Goal: Information Seeking & Learning: Learn about a topic

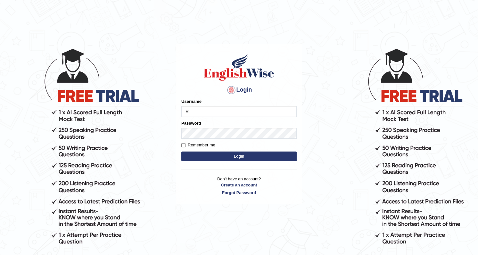
type input "Rishiram2025"
click at [233, 155] on button "Login" at bounding box center [238, 156] width 115 height 10
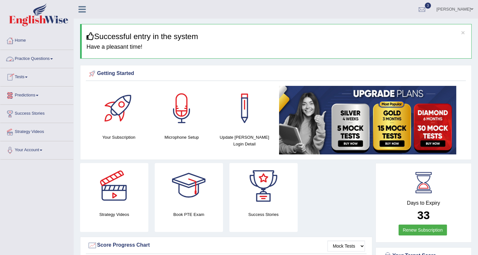
click at [53, 59] on span at bounding box center [51, 58] width 3 height 1
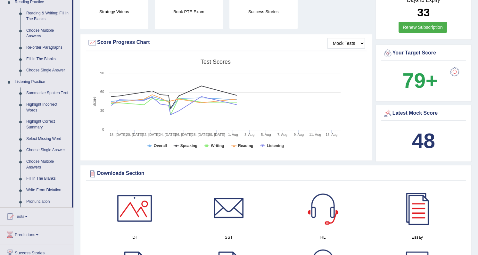
scroll to position [204, 0]
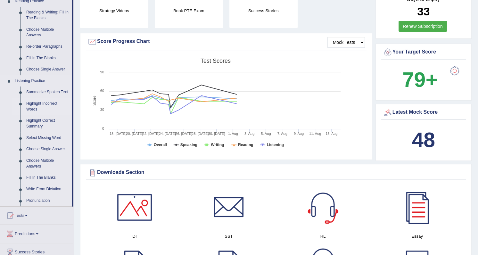
click at [47, 104] on link "Highlight Incorrect Words" at bounding box center [47, 106] width 48 height 17
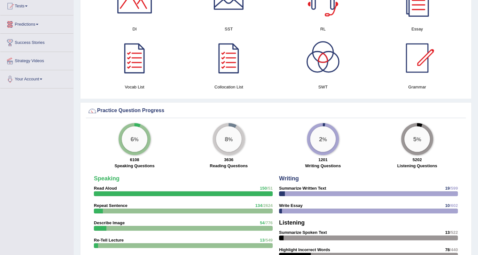
scroll to position [413, 0]
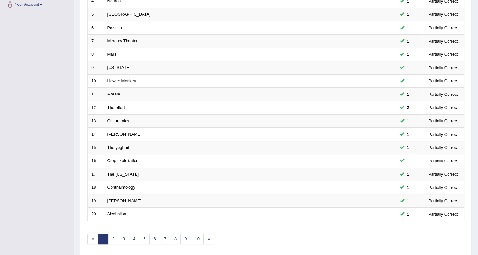
scroll to position [168, 0]
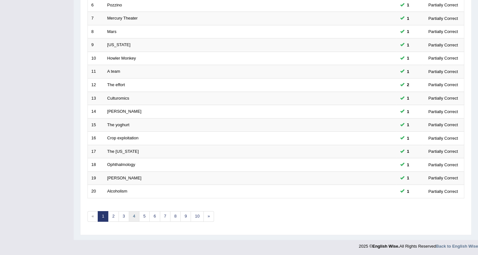
click at [134, 216] on link "4" at bounding box center [134, 216] width 11 height 11
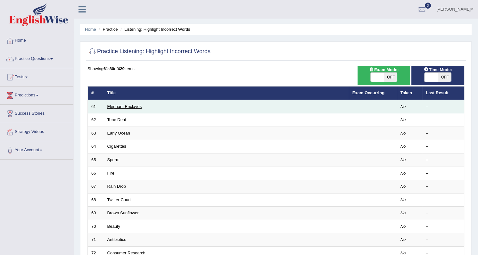
click at [135, 107] on link "Elephant Enclaves" at bounding box center [124, 106] width 35 height 5
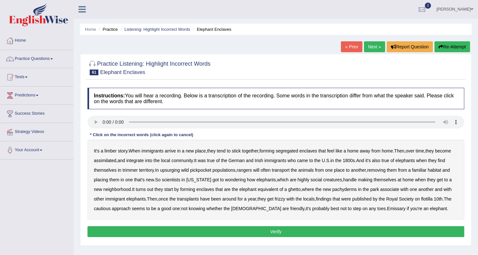
click at [112, 153] on b "limber" at bounding box center [110, 150] width 12 height 5
click at [274, 198] on b "frizzy" at bounding box center [279, 198] width 11 height 5
click at [387, 208] on b "Emissary" at bounding box center [396, 208] width 19 height 5
click at [280, 229] on button "Verify" at bounding box center [275, 231] width 377 height 11
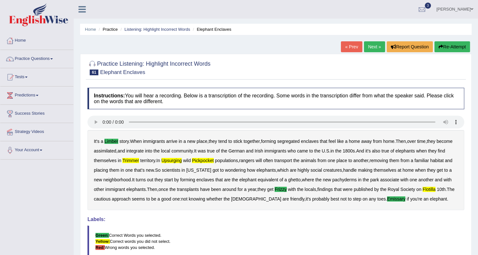
click at [452, 45] on button "Re-Attempt" at bounding box center [452, 46] width 36 height 11
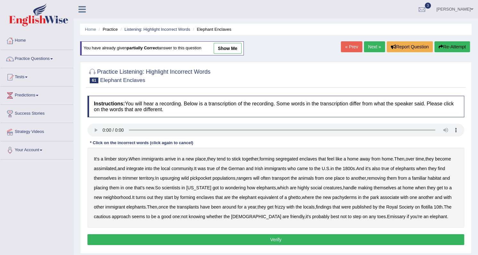
click at [108, 159] on b "limber" at bounding box center [110, 158] width 12 height 5
click at [128, 177] on b "trimmer" at bounding box center [130, 178] width 15 height 5
click at [175, 179] on b "upsurging" at bounding box center [170, 178] width 20 height 5
click at [198, 179] on b "pickpocket" at bounding box center [200, 178] width 21 height 5
click at [274, 207] on b "frizzy" at bounding box center [279, 206] width 11 height 5
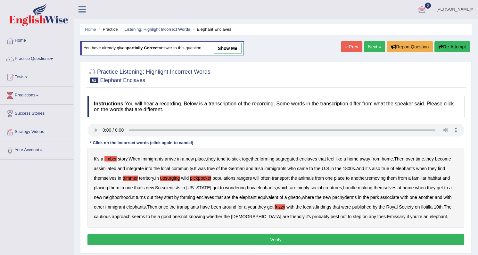
click at [387, 216] on b "Emissary" at bounding box center [396, 216] width 19 height 5
click at [267, 239] on button "Verify" at bounding box center [275, 239] width 377 height 11
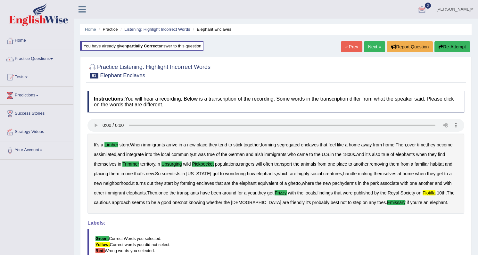
click at [372, 48] on link "Next »" at bounding box center [374, 46] width 21 height 11
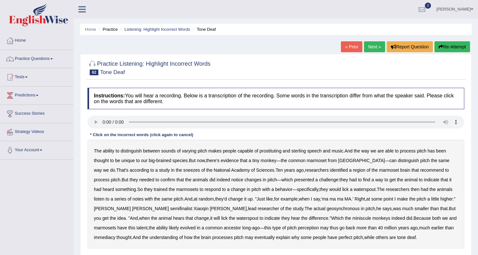
click at [272, 149] on b "prostituting" at bounding box center [270, 150] width 22 height 5
click at [183, 169] on b "sneezes" at bounding box center [191, 170] width 17 height 5
click at [420, 171] on b "recommend" at bounding box center [432, 170] width 24 height 5
click at [342, 188] on b "lick" at bounding box center [345, 189] width 6 height 5
click at [327, 207] on b "geosynchronous" at bounding box center [343, 208] width 33 height 5
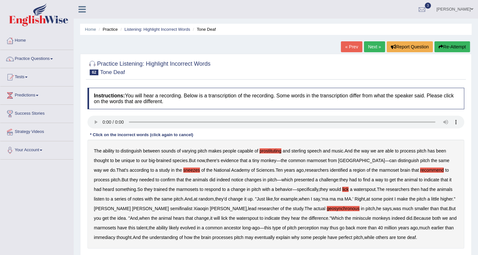
click at [115, 235] on b "immediacy" at bounding box center [104, 237] width 21 height 5
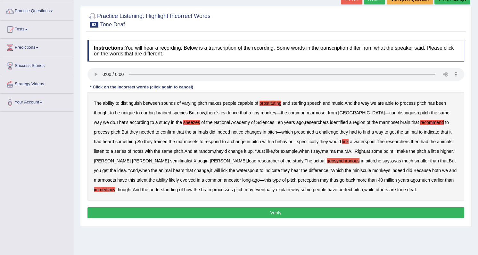
scroll to position [58, 0]
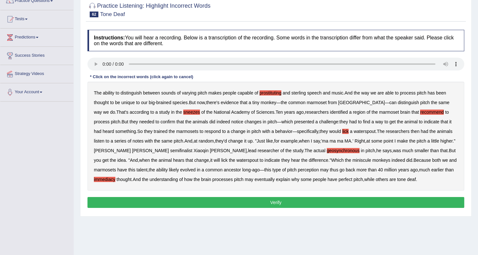
click at [211, 205] on button "Verify" at bounding box center [275, 202] width 377 height 11
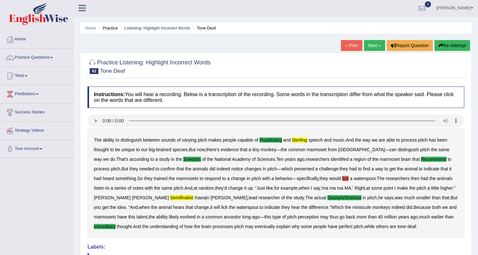
scroll to position [0, 0]
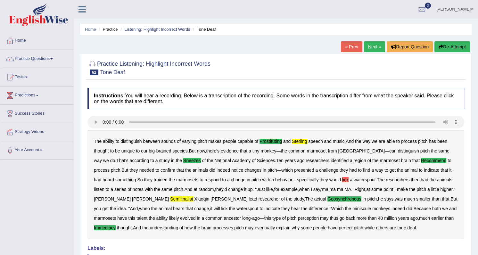
click at [373, 45] on link "Next »" at bounding box center [374, 46] width 21 height 11
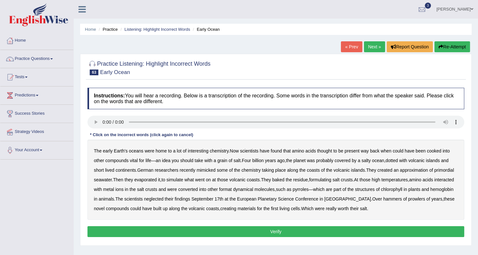
click at [331, 179] on b "formulating" at bounding box center [320, 179] width 22 height 5
click at [253, 189] on b "dynamical" at bounding box center [243, 189] width 20 height 5
click at [163, 199] on b "neglected" at bounding box center [154, 198] width 20 height 5
click at [396, 200] on b "hammers" at bounding box center [392, 198] width 19 height 5
click at [420, 199] on b "prowlers" at bounding box center [416, 198] width 17 height 5
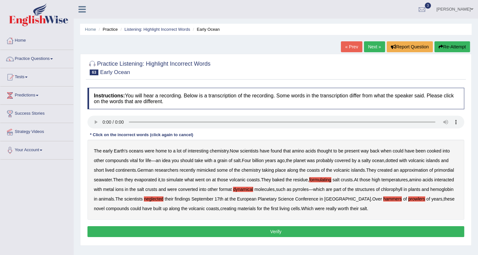
click at [271, 233] on button "Verify" at bounding box center [275, 231] width 377 height 11
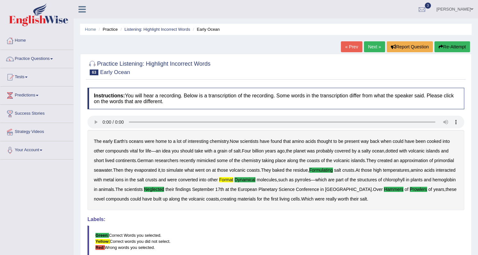
click at [368, 48] on link "Next »" at bounding box center [374, 46] width 21 height 11
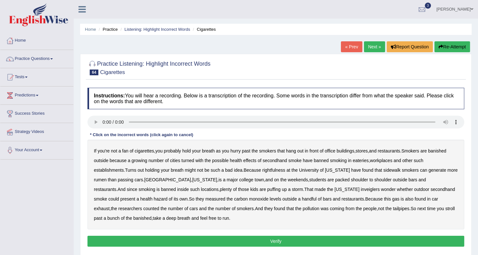
click at [184, 160] on b "turned" at bounding box center [187, 160] width 13 height 5
click at [275, 170] on b "rightfulness" at bounding box center [273, 170] width 23 height 5
click at [98, 180] on b "rumen" at bounding box center [100, 179] width 13 height 5
click at [196, 239] on button "Verify" at bounding box center [275, 241] width 377 height 11
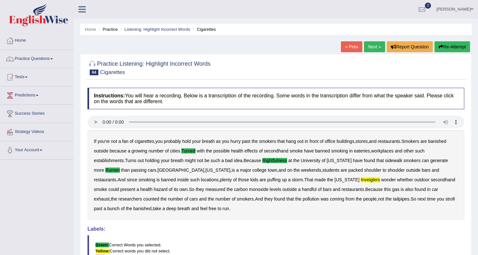
click at [368, 48] on link "Next »" at bounding box center [374, 46] width 21 height 11
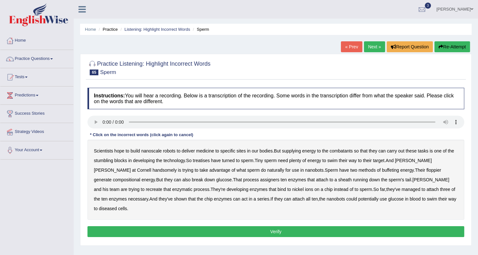
click at [348, 150] on b "combatants" at bounding box center [341, 150] width 23 height 5
click at [207, 160] on b "treatises" at bounding box center [201, 160] width 17 height 5
click at [382, 170] on b "buffeting" at bounding box center [390, 170] width 17 height 5
click at [426, 169] on b "floppier" at bounding box center [433, 170] width 15 height 5
click at [186, 226] on button "Verify" at bounding box center [275, 231] width 377 height 11
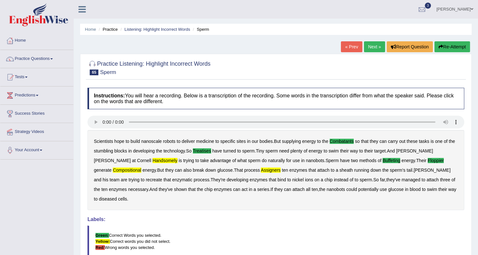
click at [51, 57] on link "Practice Questions" at bounding box center [36, 58] width 73 height 16
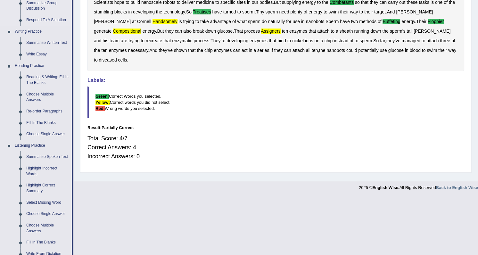
scroll to position [145, 0]
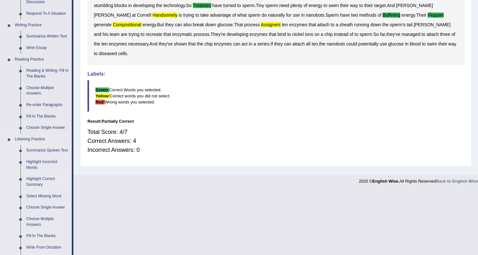
click at [39, 179] on link "Highlight Correct Summary" at bounding box center [47, 181] width 48 height 17
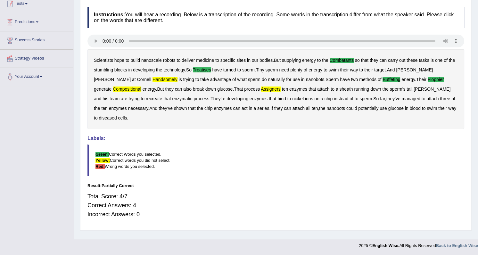
scroll to position [81, 0]
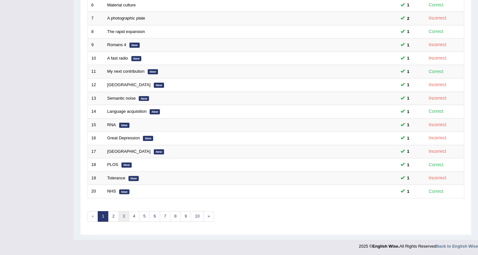
click at [124, 218] on link "3" at bounding box center [124, 216] width 11 height 11
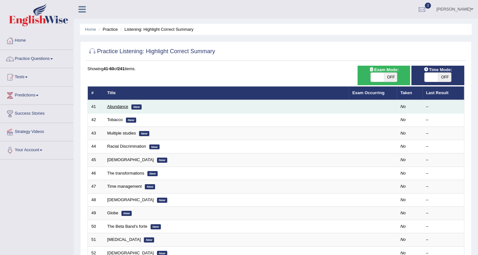
click at [128, 105] on link "Abundance" at bounding box center [117, 106] width 21 height 5
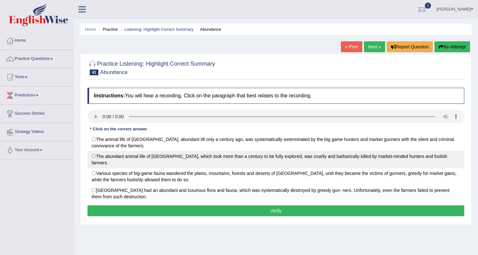
click at [94, 157] on label "The abundant animal life of North America, which took more than a century to be…" at bounding box center [275, 159] width 377 height 17
radio input "true"
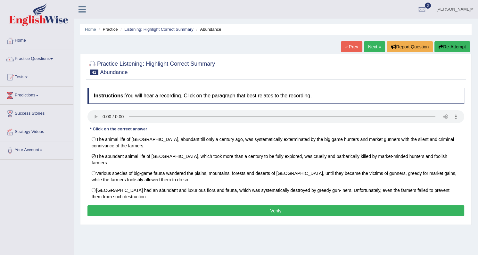
click at [166, 205] on button "Verify" at bounding box center [275, 210] width 377 height 11
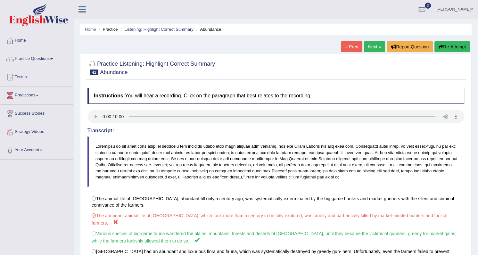
click at [371, 45] on link "Next »" at bounding box center [374, 46] width 21 height 11
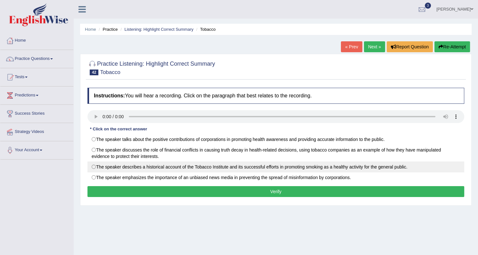
click at [95, 166] on label "The speaker describes a historical account of the Tobacco Institute and its suc…" at bounding box center [275, 166] width 377 height 11
radio input "true"
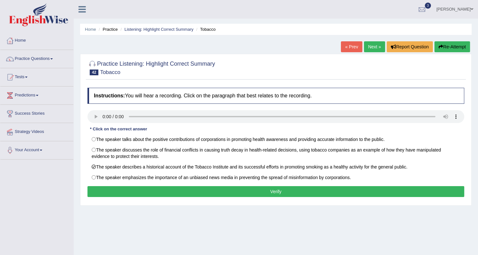
click at [146, 194] on button "Verify" at bounding box center [275, 191] width 377 height 11
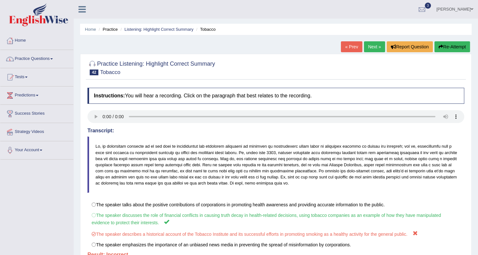
click at [371, 48] on link "Next »" at bounding box center [374, 46] width 21 height 11
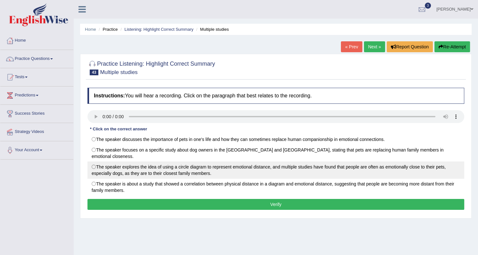
click at [92, 161] on label "The speaker explores the idea of using a circle diagram to represent emotional …" at bounding box center [275, 169] width 377 height 17
radio input "true"
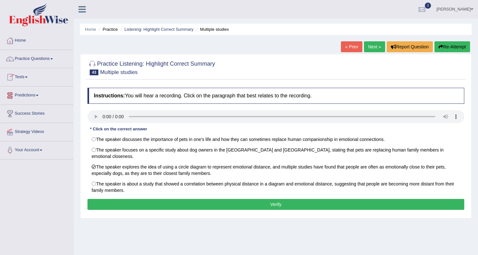
click at [144, 199] on button "Verify" at bounding box center [275, 204] width 377 height 11
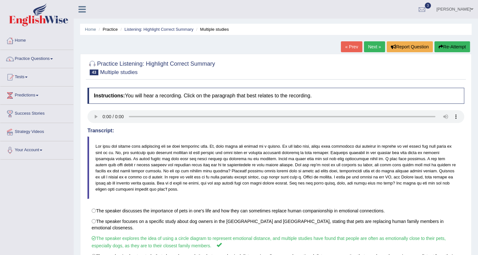
click at [369, 48] on link "Next »" at bounding box center [374, 46] width 21 height 11
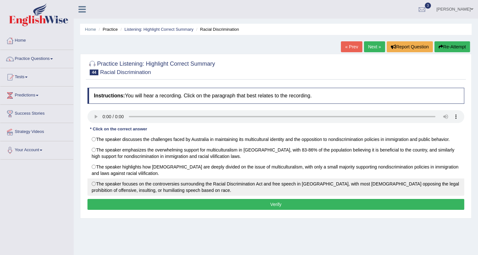
click at [93, 184] on label "The speaker focuses on the controversies surrounding the Racial Discrimination …" at bounding box center [275, 186] width 377 height 17
radio input "true"
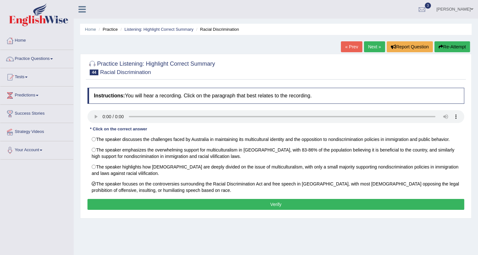
click at [257, 207] on button "Verify" at bounding box center [275, 204] width 377 height 11
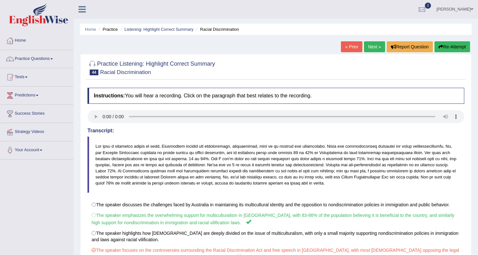
click at [370, 45] on link "Next »" at bounding box center [374, 46] width 21 height 11
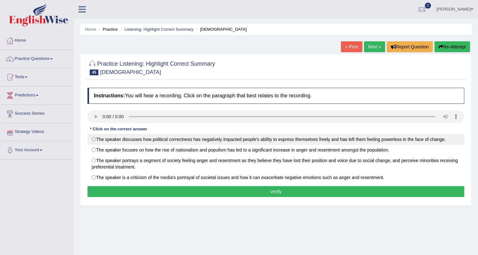
click at [93, 138] on label "The speaker discusses how political correctness has negatively impacted people'…" at bounding box center [275, 139] width 377 height 11
radio input "true"
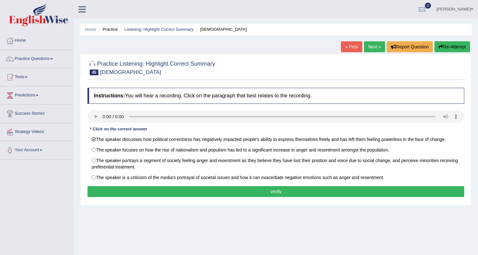
click at [175, 193] on button "Verify" at bounding box center [275, 191] width 377 height 11
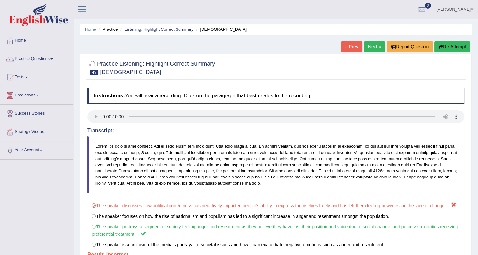
click at [372, 47] on link "Next »" at bounding box center [374, 46] width 21 height 11
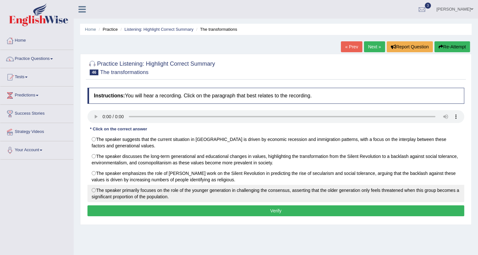
click at [95, 190] on label "The speaker primarily focuses on the role of the younger generation in challeng…" at bounding box center [275, 193] width 377 height 17
radio input "true"
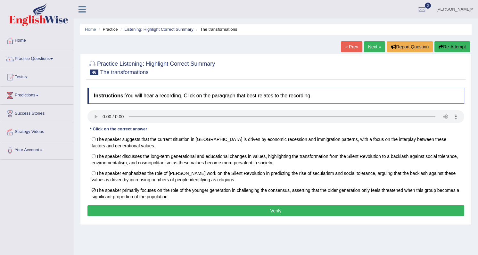
click at [143, 210] on button "Verify" at bounding box center [275, 210] width 377 height 11
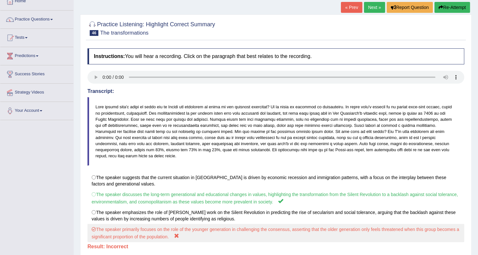
scroll to position [29, 0]
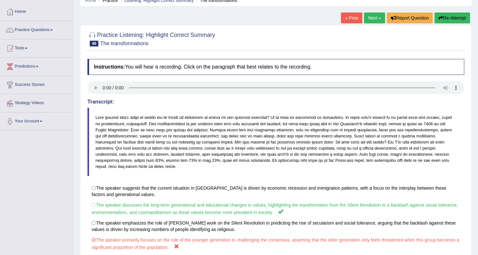
click at [28, 45] on link "Tests" at bounding box center [36, 47] width 73 height 16
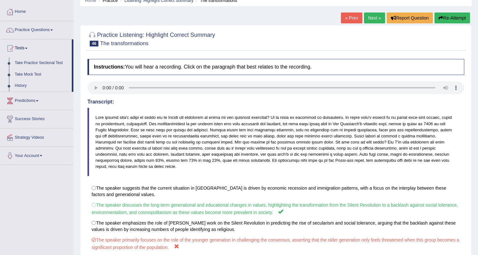
click at [28, 45] on link "Tests" at bounding box center [35, 47] width 71 height 16
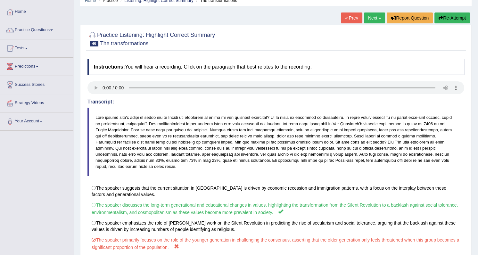
click at [28, 45] on link "Tests" at bounding box center [36, 47] width 73 height 16
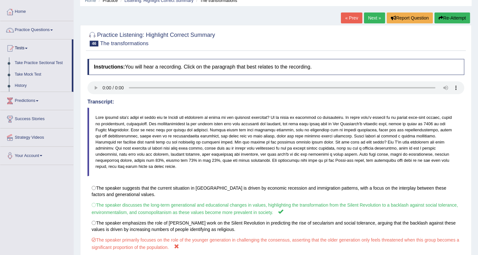
click at [28, 45] on link "Tests" at bounding box center [35, 47] width 71 height 16
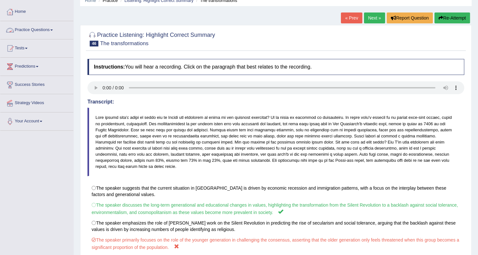
click at [53, 29] on span at bounding box center [51, 29] width 3 height 1
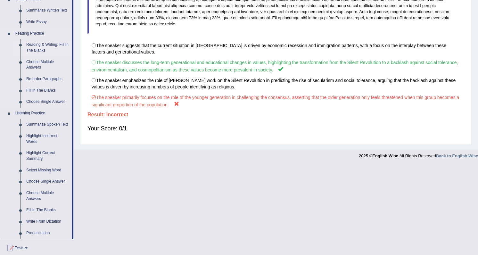
scroll to position [175, 0]
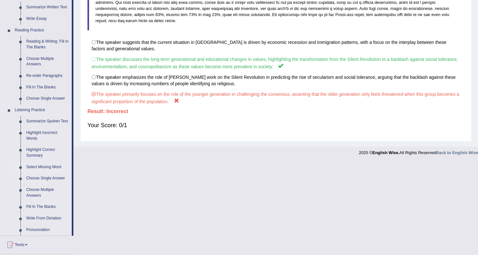
click at [44, 165] on link "Select Missing Word" at bounding box center [47, 167] width 48 height 12
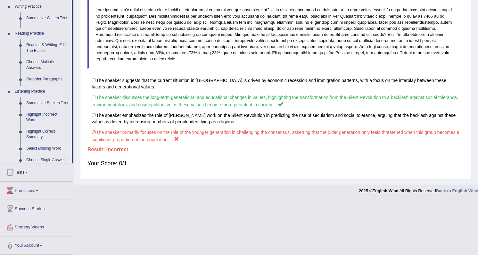
scroll to position [81, 0]
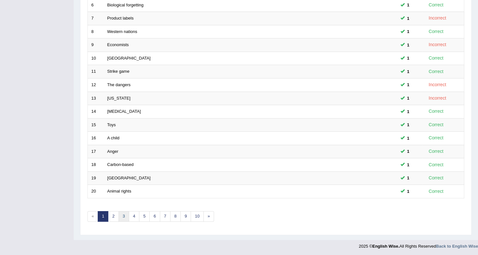
click at [121, 217] on link "3" at bounding box center [124, 216] width 11 height 11
click at [133, 215] on link "4" at bounding box center [134, 216] width 11 height 11
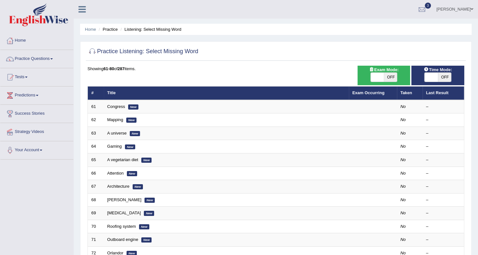
scroll to position [29, 0]
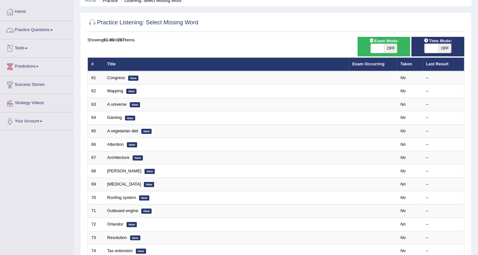
click at [53, 28] on link "Practice Questions" at bounding box center [36, 29] width 73 height 16
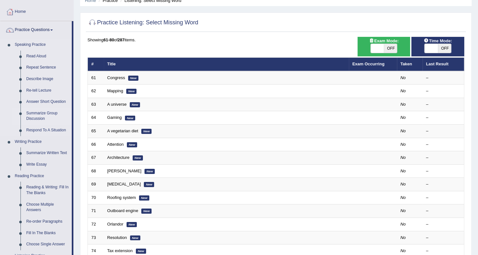
click at [42, 115] on link "Summarize Group Discussion" at bounding box center [47, 116] width 48 height 17
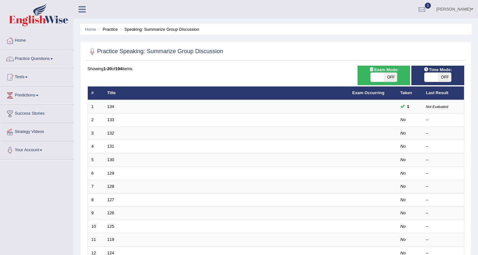
click at [131, 104] on td "134" at bounding box center [226, 106] width 245 height 13
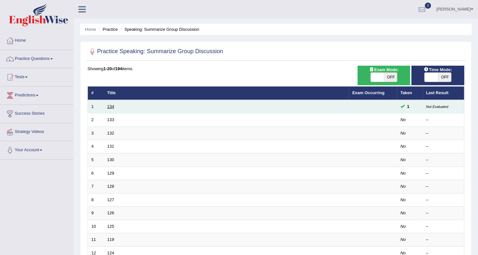
click at [110, 105] on link "134" at bounding box center [110, 106] width 7 height 5
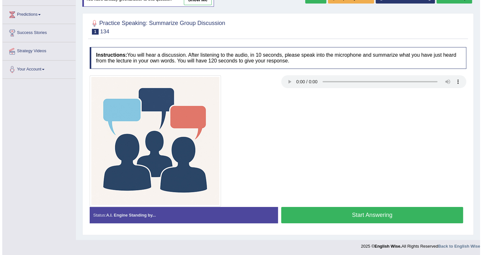
scroll to position [81, 0]
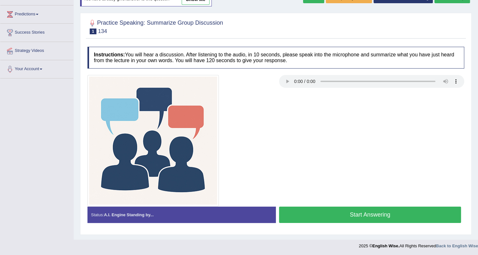
click at [318, 216] on button "Start Answering" at bounding box center [370, 215] width 182 height 16
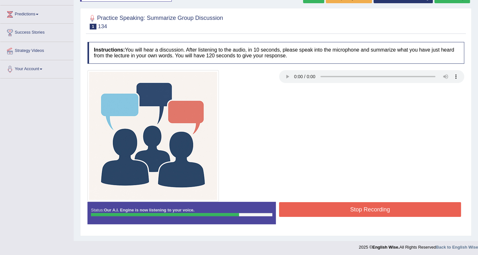
click at [303, 207] on button "Stop Recording" at bounding box center [370, 209] width 182 height 15
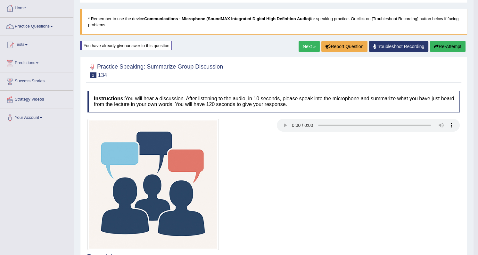
scroll to position [23, 0]
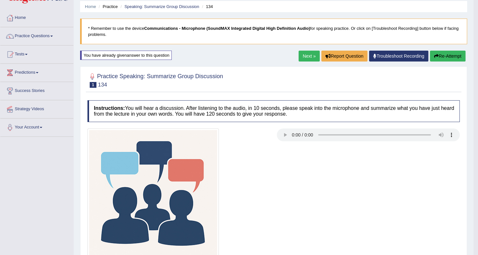
click at [313, 58] on link "Next »" at bounding box center [308, 56] width 21 height 11
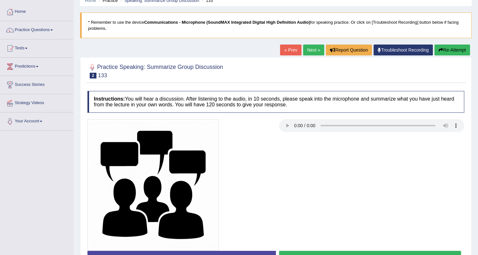
scroll to position [81, 0]
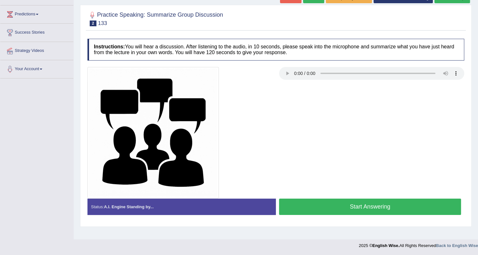
click at [340, 209] on button "Start Answering" at bounding box center [370, 207] width 182 height 16
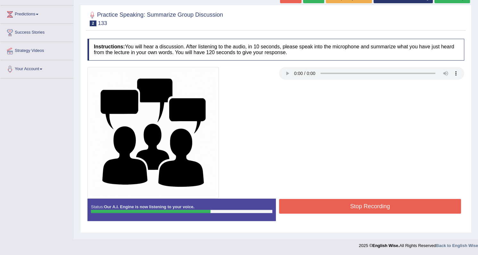
click at [346, 206] on button "Stop Recording" at bounding box center [370, 206] width 182 height 15
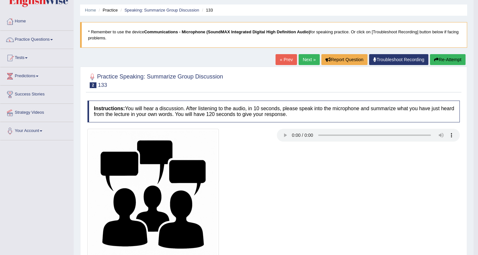
scroll to position [0, 0]
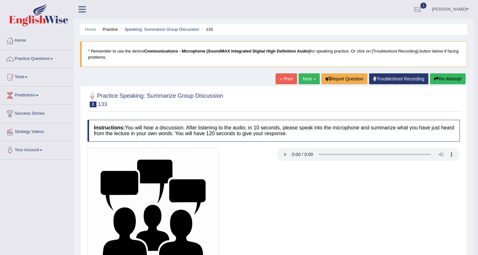
click at [468, 8] on span at bounding box center [467, 9] width 3 height 4
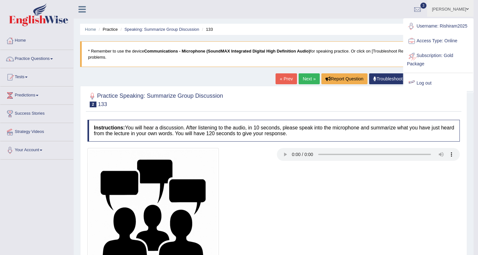
click at [423, 83] on link "Log out" at bounding box center [438, 83] width 69 height 15
